Goal: Task Accomplishment & Management: Use online tool/utility

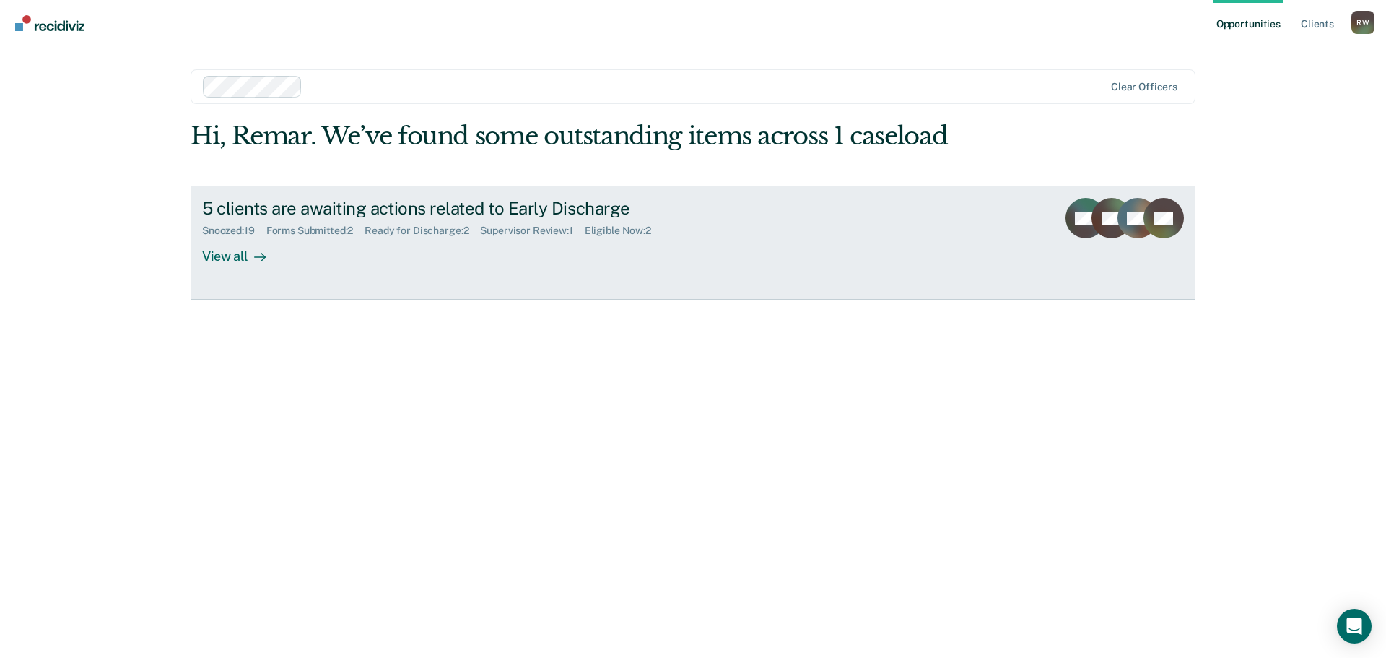
click at [230, 255] on div "View all" at bounding box center [242, 250] width 81 height 28
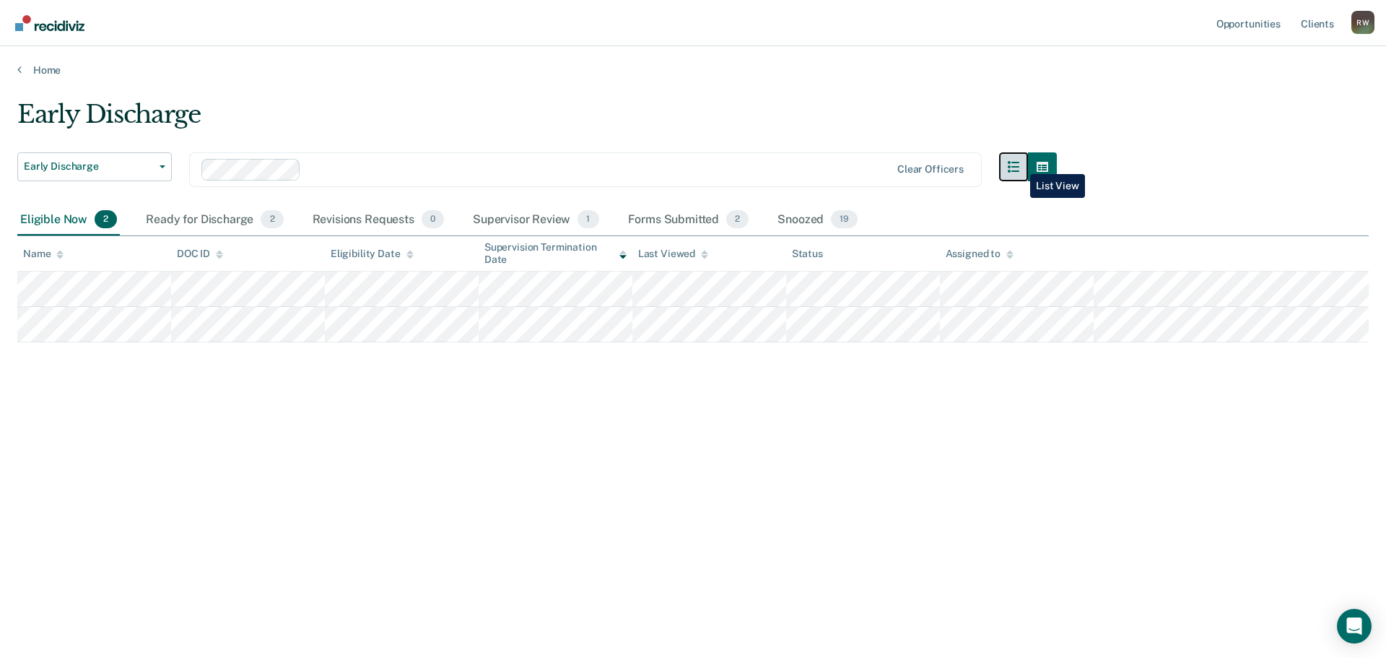
click at [1019, 163] on button "button" at bounding box center [1013, 166] width 29 height 29
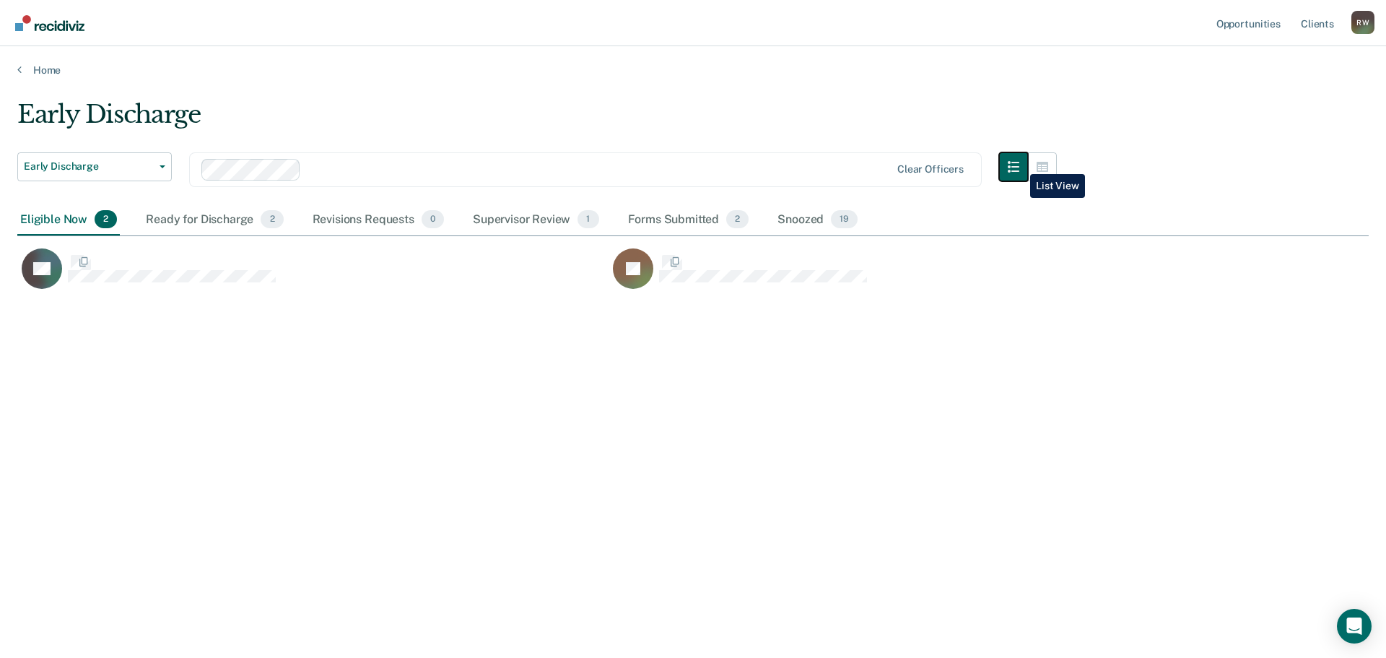
scroll to position [439, 1340]
click at [1044, 165] on icon "button" at bounding box center [1043, 167] width 12 height 12
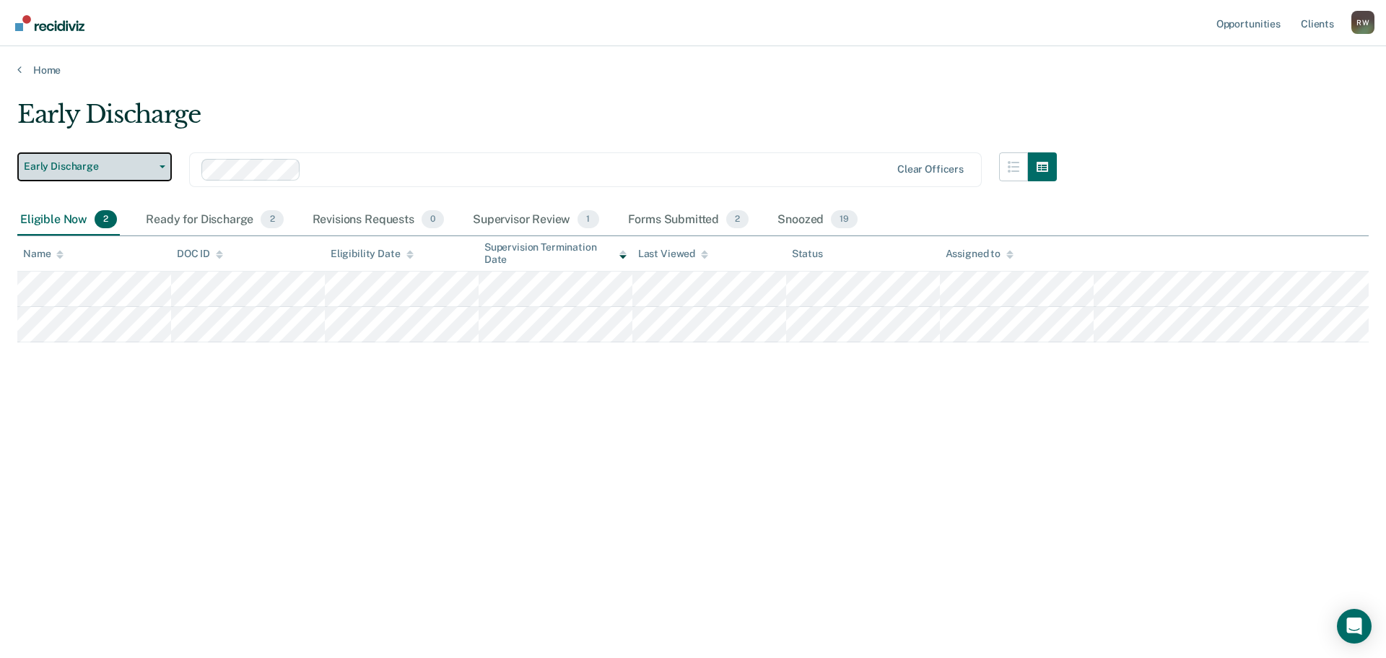
click at [123, 162] on span "Early Discharge" at bounding box center [89, 166] width 130 height 12
click at [233, 130] on div "Early Discharge" at bounding box center [536, 120] width 1039 height 41
click at [161, 165] on icon "button" at bounding box center [163, 166] width 6 height 3
drag, startPoint x: 296, startPoint y: 120, endPoint x: 317, endPoint y: 128, distance: 22.4
click at [303, 121] on div "Early Discharge" at bounding box center [536, 120] width 1039 height 41
